Goal: Register for event/course

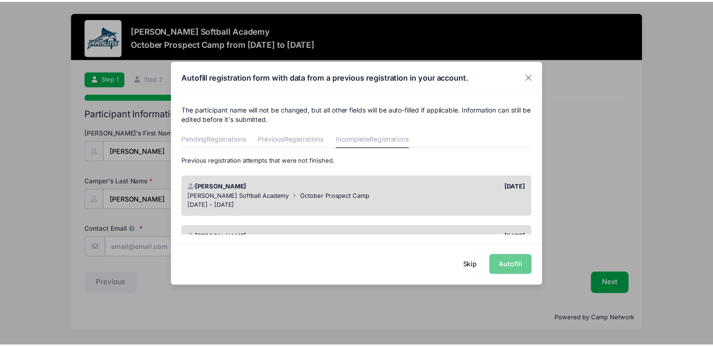
scroll to position [46, 0]
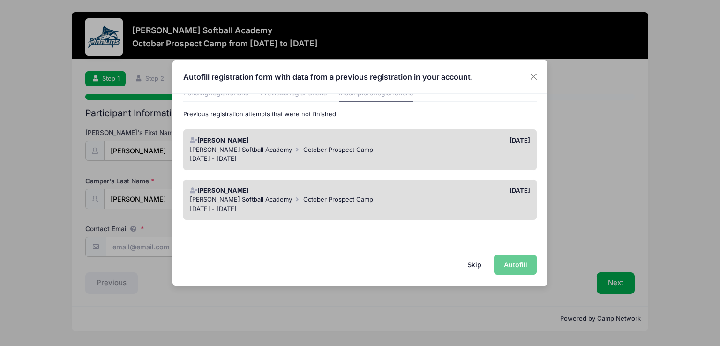
click at [467, 164] on div "[PERSON_NAME] [DATE] [PERSON_NAME][GEOGRAPHIC_DATA] October [GEOGRAPHIC_DATA] […" at bounding box center [360, 149] width 354 height 41
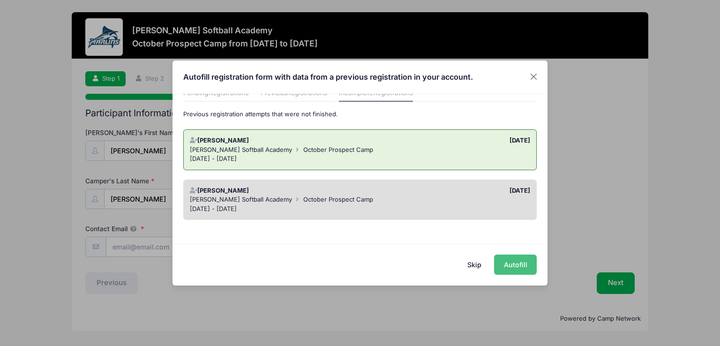
click at [515, 265] on button "Autofill" at bounding box center [515, 265] width 43 height 20
type input "[EMAIL_ADDRESS][PERSON_NAME][DOMAIN_NAME]"
type input "2027"
type input "Shenval Swarm 16u [PERSON_NAME]"
type input "Pitcher"
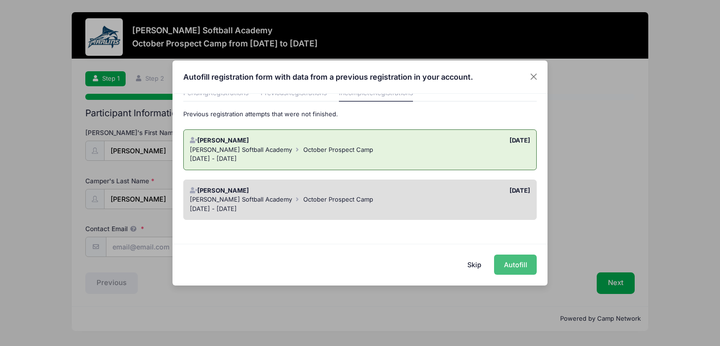
type input "Second Base"
type input "[PERSON_NAME][GEOGRAPHIC_DATA]"
type input "[EMAIL_ADDRESS][PERSON_NAME][DOMAIN_NAME]"
type input "[STREET_ADDRESS]"
type input "Winchester"
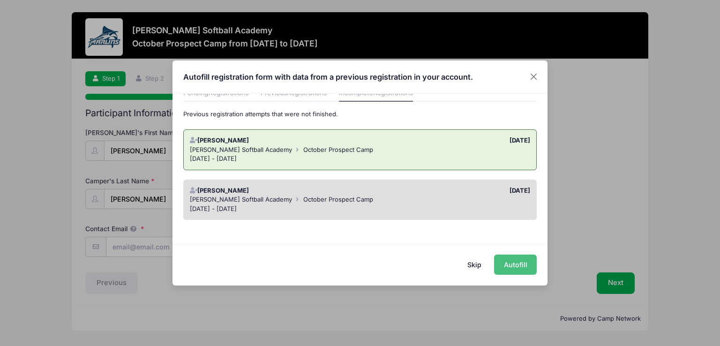
select select "VA"
type input "22602"
type input "5403168164"
type input "[PERSON_NAME]"
type input "5406836458"
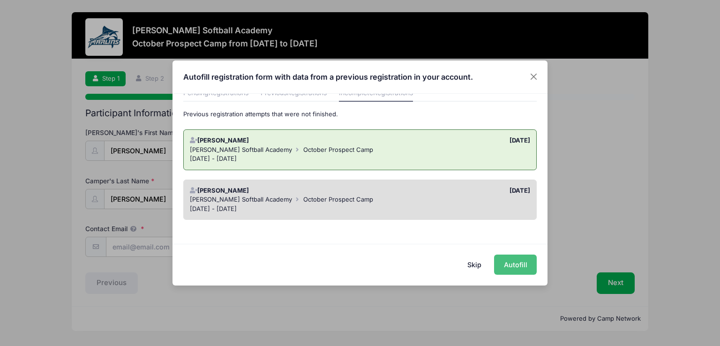
type input "[PERSON_NAME]"
type input "5402528551"
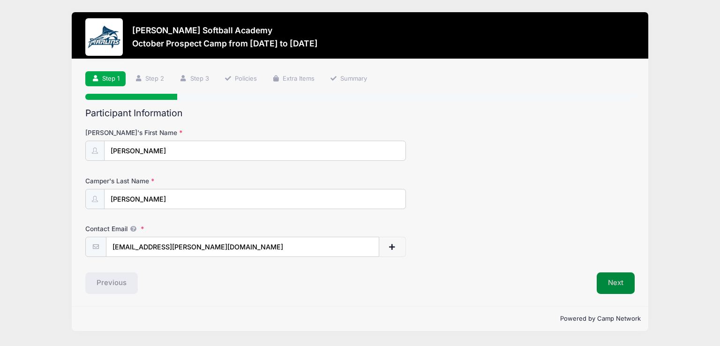
click at [610, 278] on button "Next" at bounding box center [616, 283] width 38 height 22
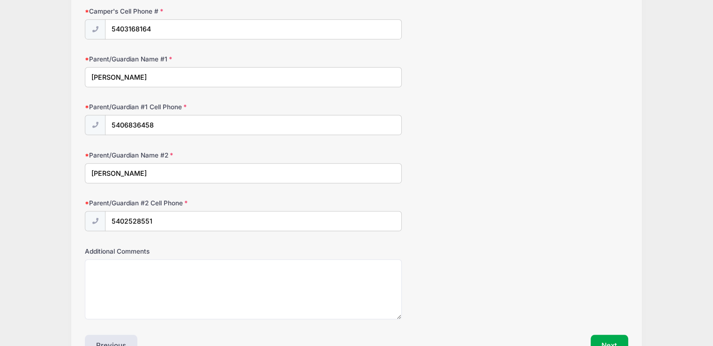
scroll to position [658, 0]
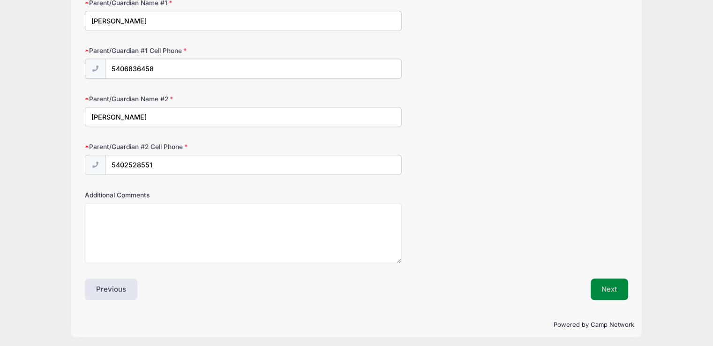
click at [610, 279] on button "Next" at bounding box center [610, 290] width 38 height 22
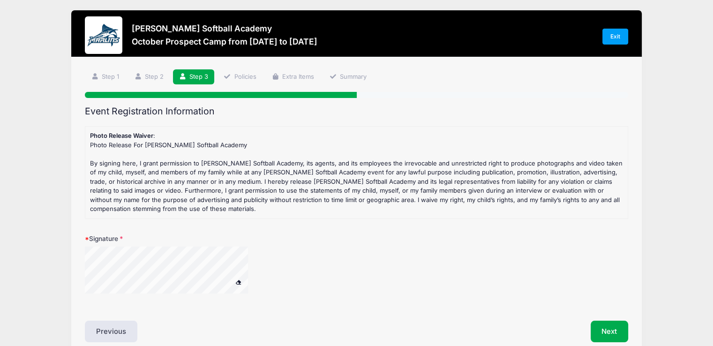
scroll to position [0, 0]
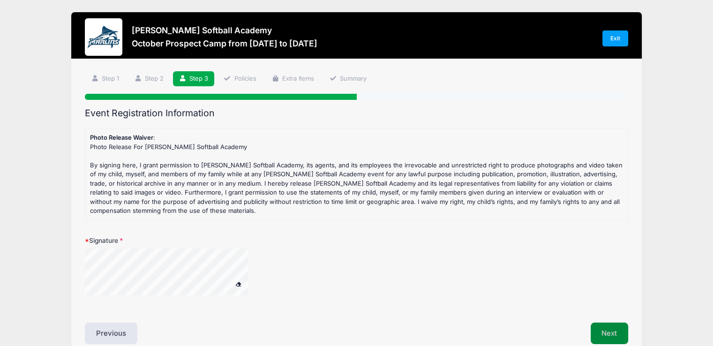
click at [617, 338] on button "Next" at bounding box center [610, 334] width 38 height 22
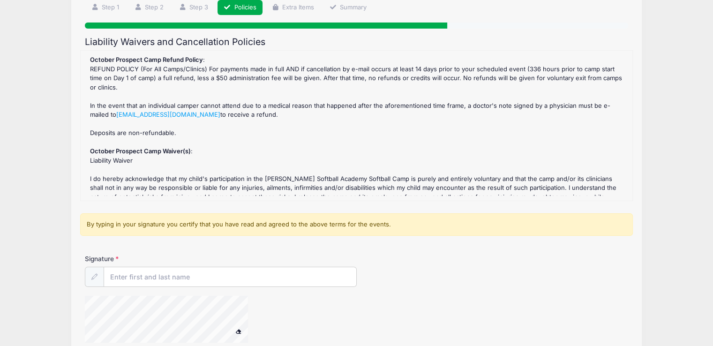
scroll to position [73, 0]
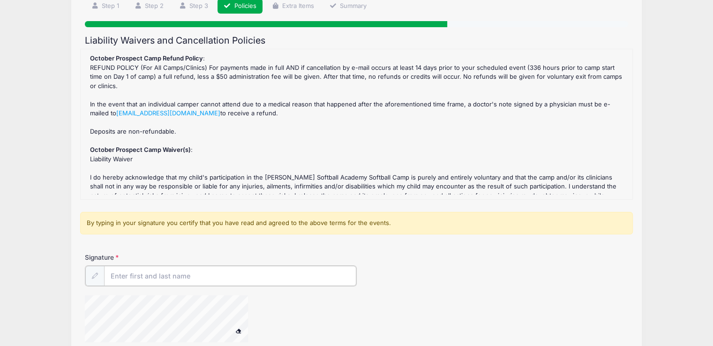
click at [226, 276] on input "Signature" at bounding box center [230, 276] width 252 height 20
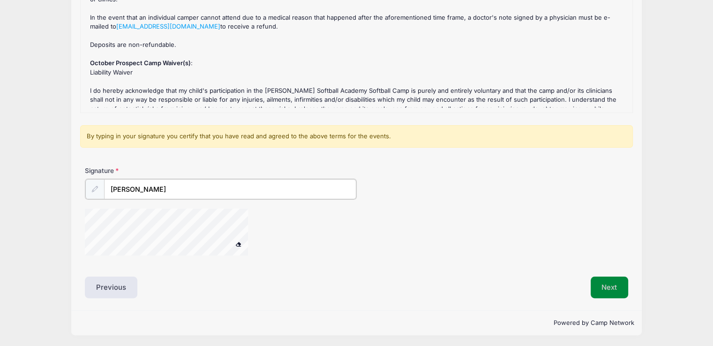
type input "[PERSON_NAME]"
click at [618, 285] on button "Next" at bounding box center [610, 288] width 38 height 22
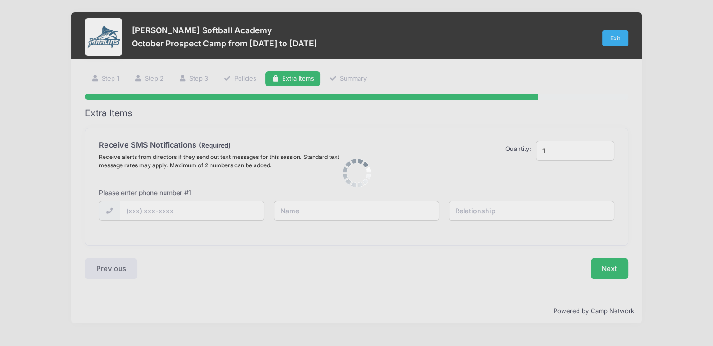
scroll to position [0, 0]
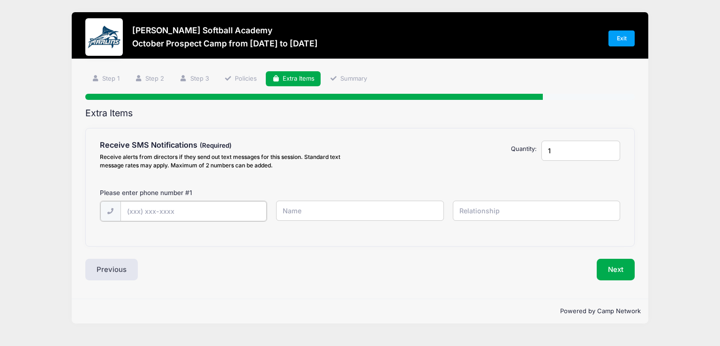
click at [196, 203] on input "text" at bounding box center [194, 211] width 146 height 20
type input "[PHONE_NUMBER]"
click at [295, 209] on input "text" at bounding box center [359, 211] width 167 height 20
type input "[PERSON_NAME]"
type input "Mother"
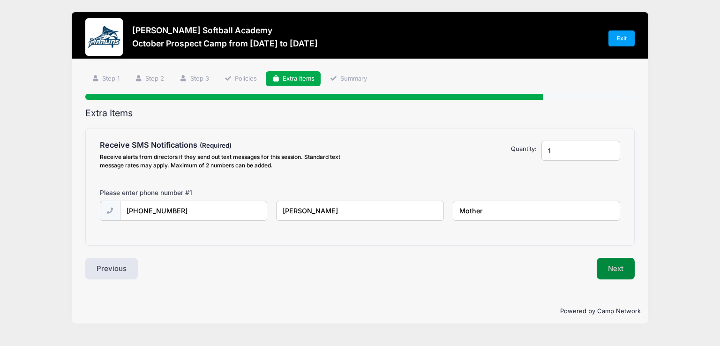
click at [623, 264] on button "Next" at bounding box center [616, 269] width 38 height 22
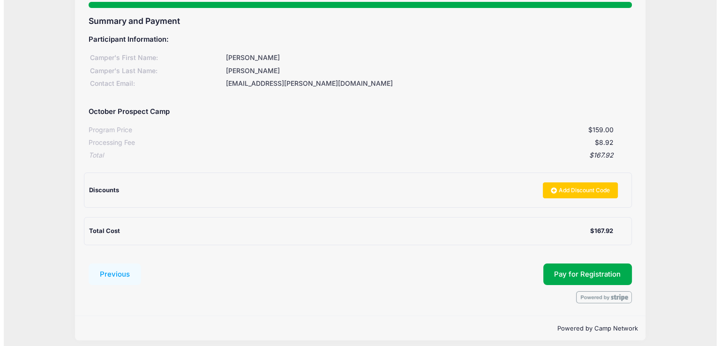
scroll to position [98, 0]
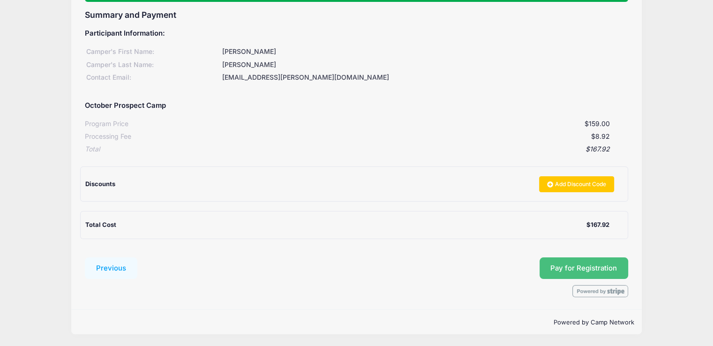
click at [623, 264] on button "Pay for Registration" at bounding box center [584, 268] width 89 height 22
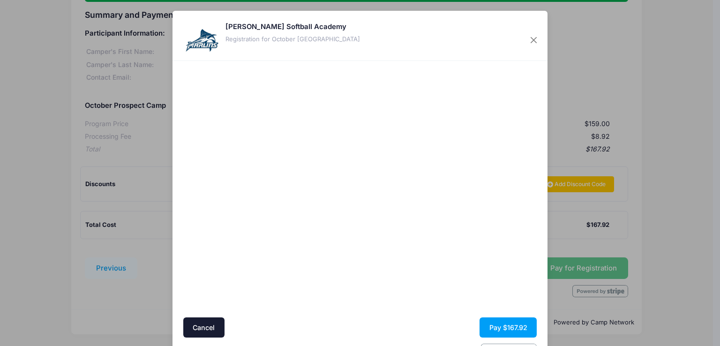
click at [396, 284] on div at bounding box center [451, 190] width 173 height 248
click at [511, 329] on button "Pay $167.92" at bounding box center [508, 327] width 57 height 20
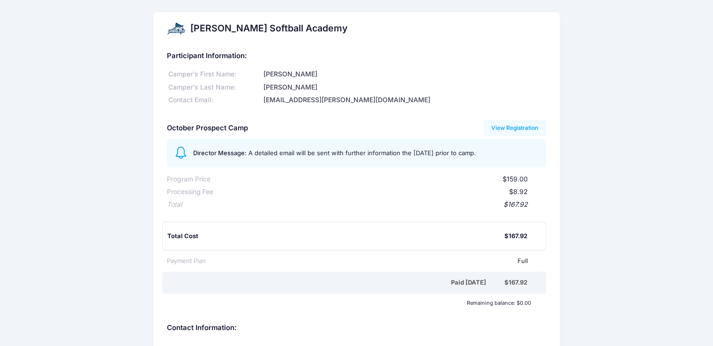
scroll to position [113, 0]
